Goal: Transaction & Acquisition: Purchase product/service

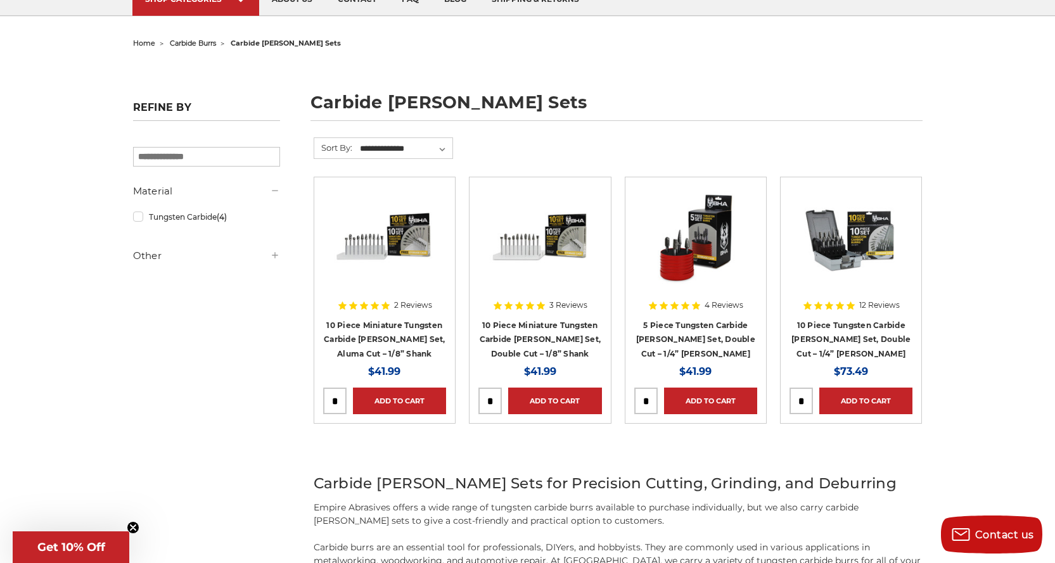
scroll to position [127, 0]
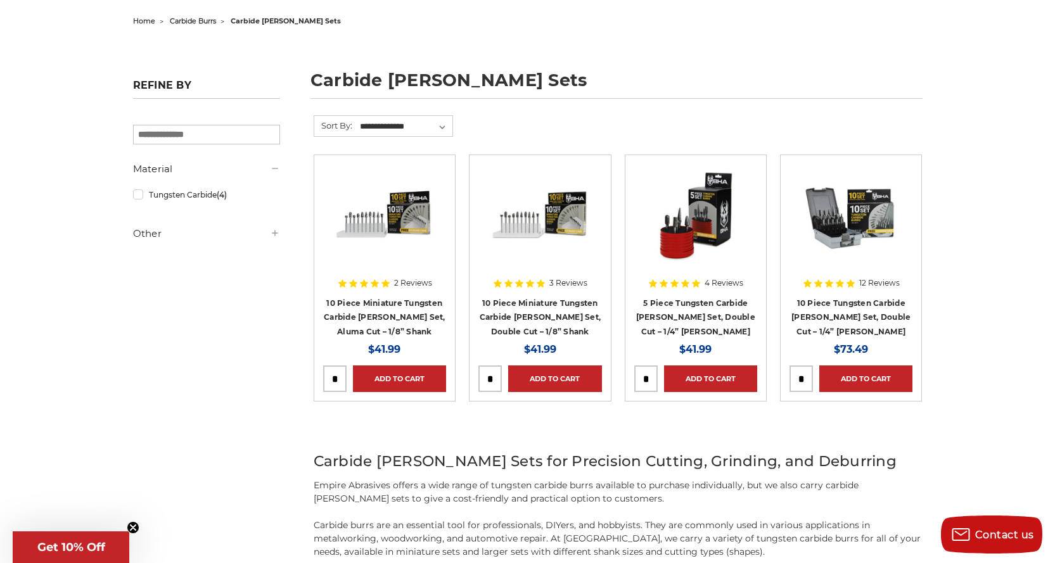
click at [858, 309] on h4 "10 Piece Tungsten Carbide [PERSON_NAME] Set, Double Cut – 1/4” [PERSON_NAME]" at bounding box center [850, 317] width 123 height 43
click at [858, 314] on link "10 Piece Tungsten Carbide [PERSON_NAME] Set, Double Cut – 1/4” [PERSON_NAME]" at bounding box center [850, 317] width 119 height 38
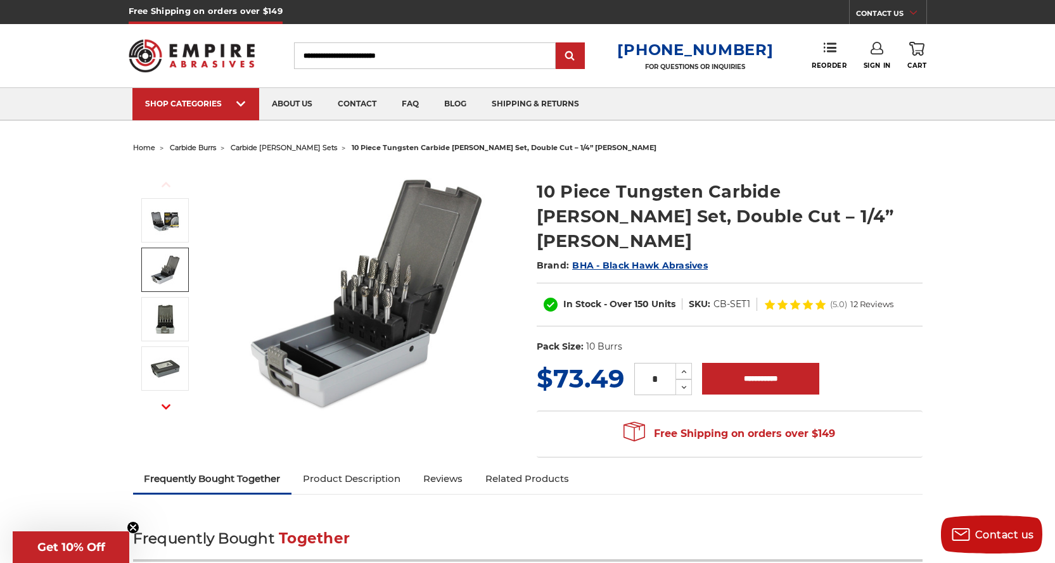
click at [373, 277] on img at bounding box center [367, 292] width 253 height 253
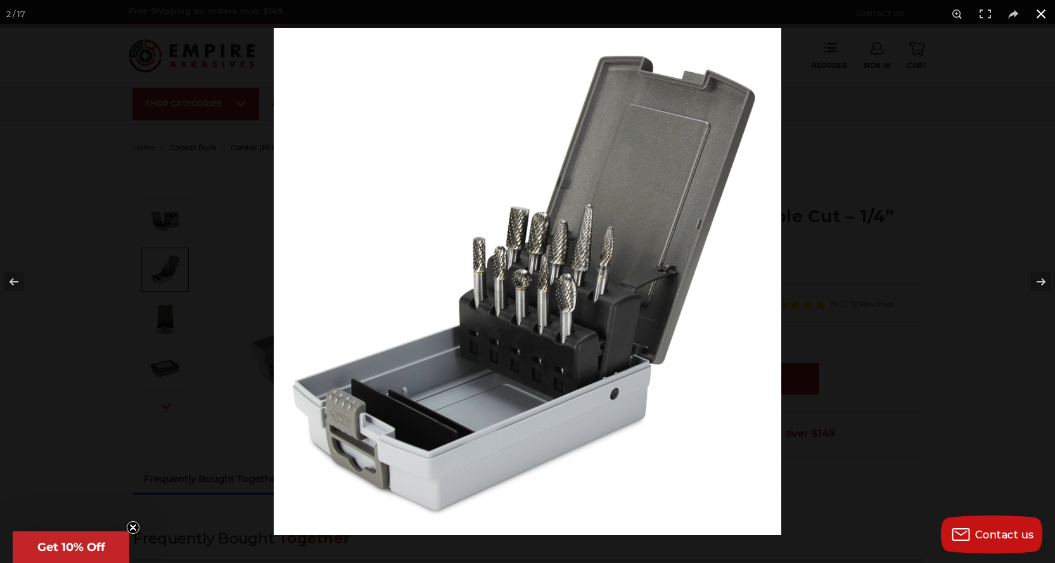
click at [1042, 13] on button at bounding box center [1041, 14] width 28 height 28
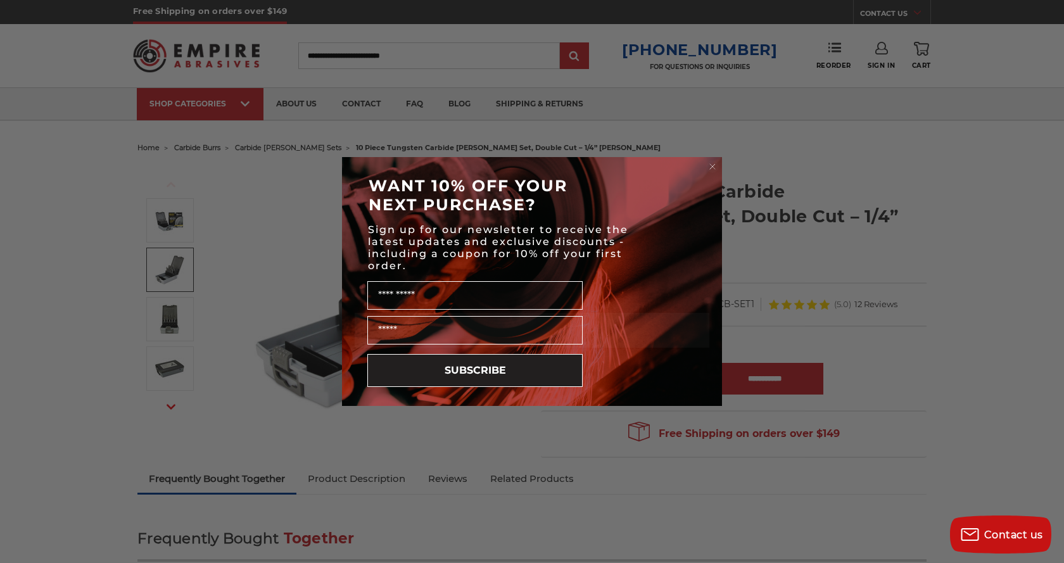
click at [715, 170] on circle "Close dialog" at bounding box center [713, 167] width 12 height 12
